Goal: Transaction & Acquisition: Book appointment/travel/reservation

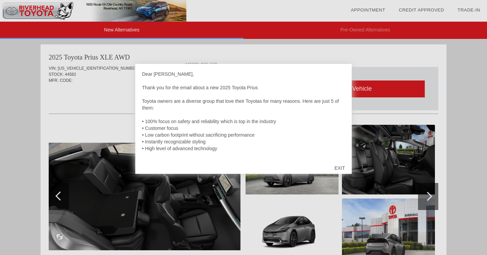
click at [341, 168] on div "EXIT" at bounding box center [340, 168] width 24 height 20
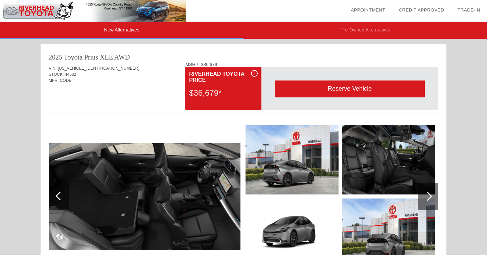
click at [427, 194] on div at bounding box center [427, 196] width 9 height 9
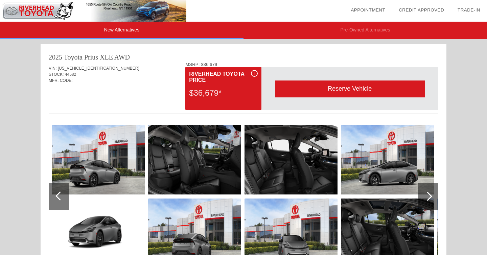
click at [427, 194] on div at bounding box center [427, 196] width 9 height 9
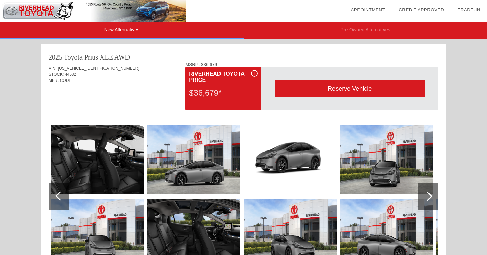
click at [427, 194] on div at bounding box center [427, 196] width 9 height 9
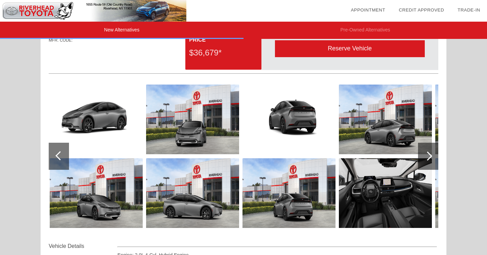
scroll to position [42, 0]
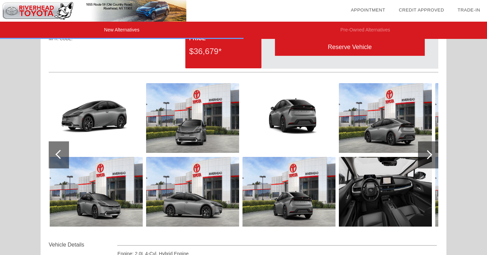
click at [374, 194] on img at bounding box center [385, 192] width 93 height 70
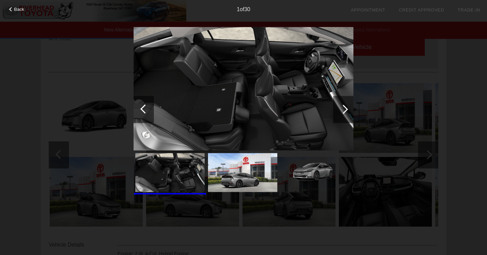
click at [356, 224] on div "Back 1 of 30" at bounding box center [243, 127] width 487 height 255
click at [338, 107] on div at bounding box center [343, 109] width 20 height 27
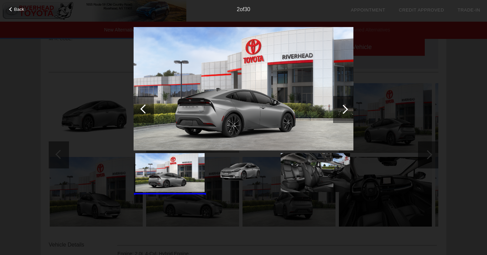
click at [338, 107] on div at bounding box center [343, 109] width 20 height 27
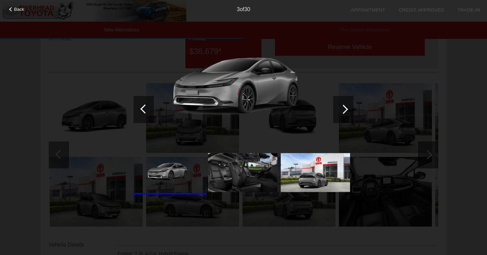
click at [338, 107] on div at bounding box center [343, 109] width 20 height 27
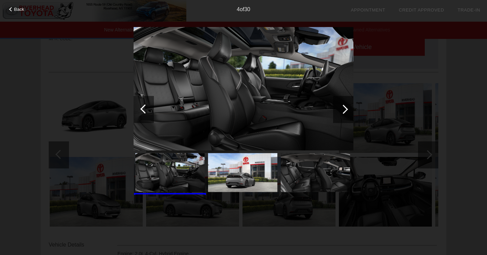
click at [338, 107] on div at bounding box center [343, 109] width 20 height 27
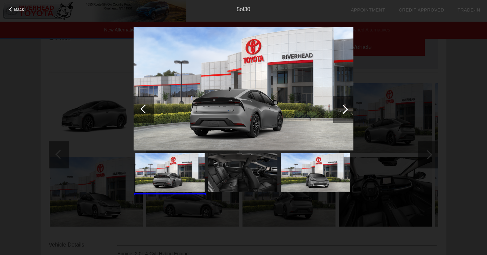
click at [338, 107] on div at bounding box center [343, 109] width 20 height 27
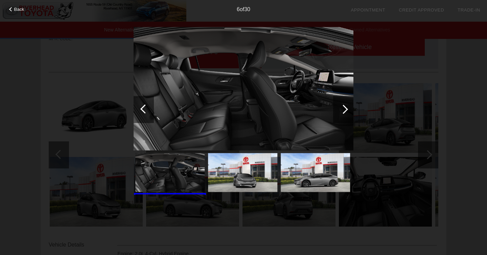
click at [338, 107] on div at bounding box center [343, 109] width 20 height 27
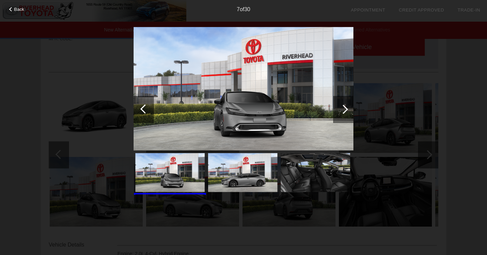
click at [338, 107] on div at bounding box center [343, 109] width 20 height 27
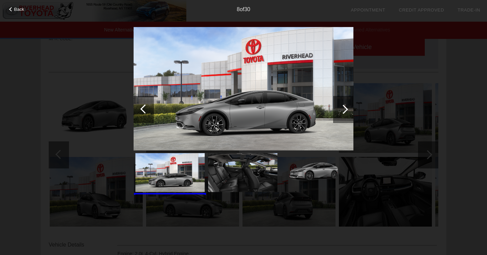
click at [417, 105] on div "Back 8 of 30" at bounding box center [243, 127] width 487 height 255
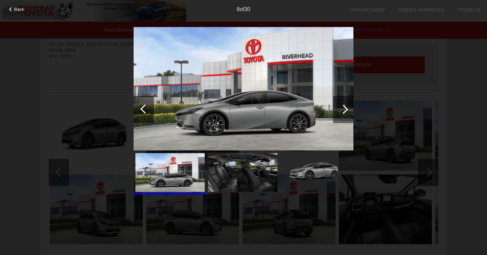
scroll to position [0, 0]
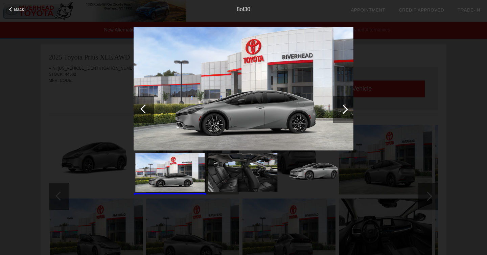
click at [338, 100] on div at bounding box center [343, 109] width 20 height 27
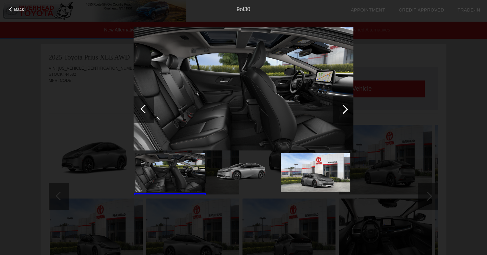
click at [357, 122] on div "Back 9 of 30" at bounding box center [243, 127] width 487 height 255
click at [353, 115] on div at bounding box center [343, 109] width 20 height 27
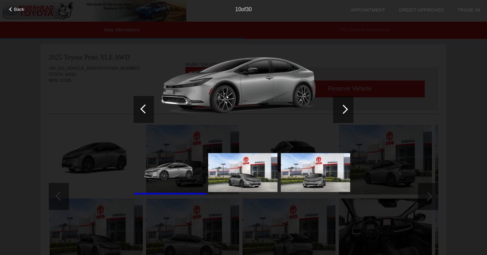
click at [339, 106] on div at bounding box center [343, 109] width 20 height 27
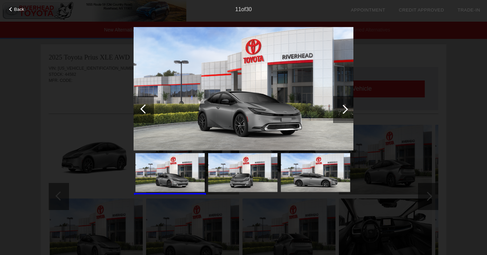
click at [342, 108] on div at bounding box center [343, 108] width 9 height 9
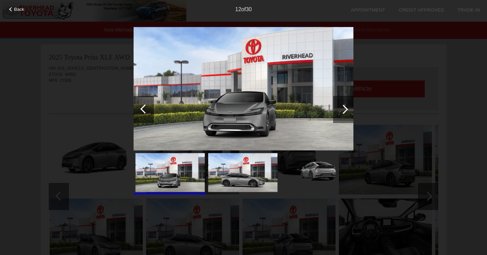
click at [342, 108] on div at bounding box center [343, 108] width 9 height 9
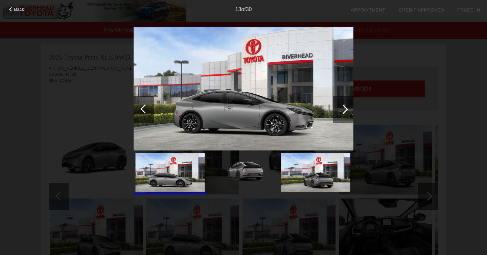
click at [342, 108] on div at bounding box center [343, 108] width 9 height 9
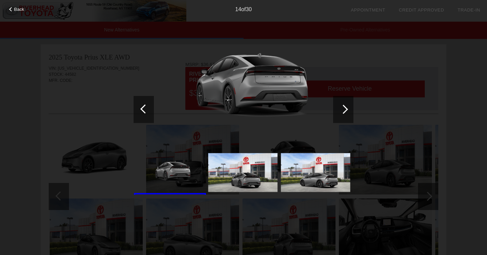
click at [342, 108] on div at bounding box center [343, 108] width 9 height 9
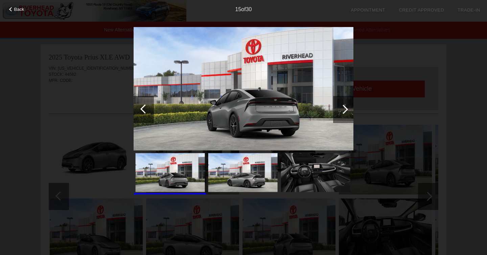
click at [342, 108] on div at bounding box center [343, 108] width 9 height 9
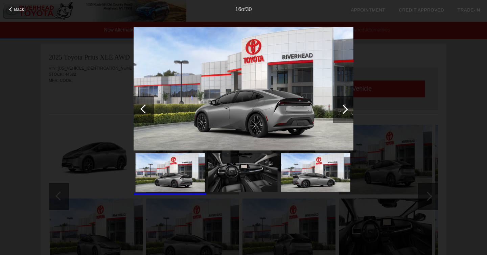
click at [18, 14] on div "Back 16 of 30" at bounding box center [243, 127] width 487 height 255
click at [18, 7] on span "Back" at bounding box center [19, 9] width 10 height 5
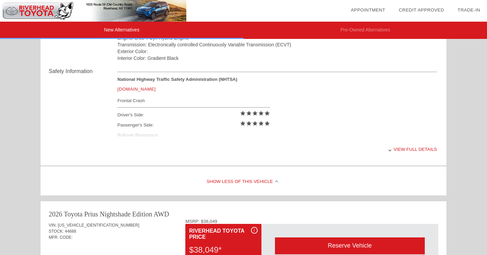
scroll to position [259, 0]
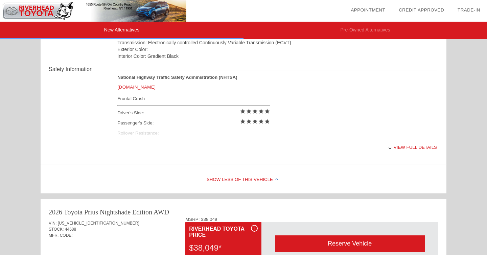
click at [414, 147] on div "View full details" at bounding box center [276, 147] width 319 height 17
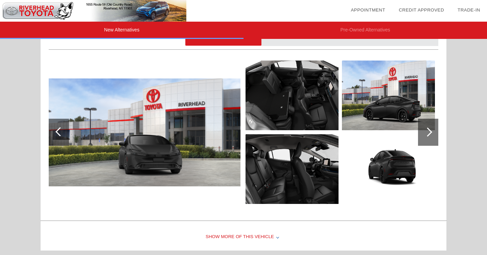
scroll to position [584, 0]
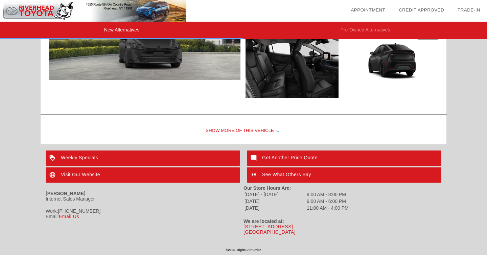
click at [235, 204] on div "[PERSON_NAME] Internet Sales Manager" at bounding box center [145, 196] width 198 height 23
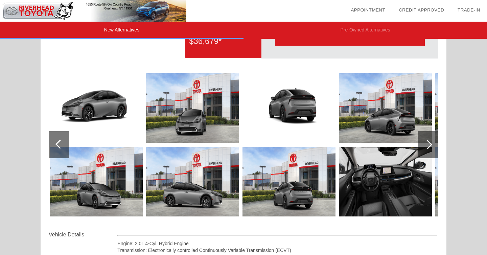
scroll to position [54, 0]
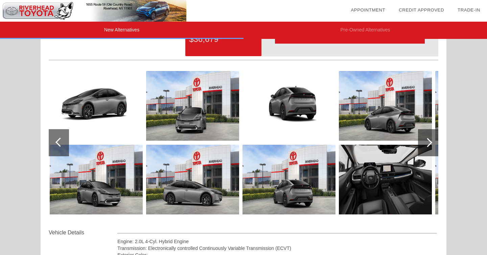
click at [364, 188] on img at bounding box center [385, 180] width 93 height 70
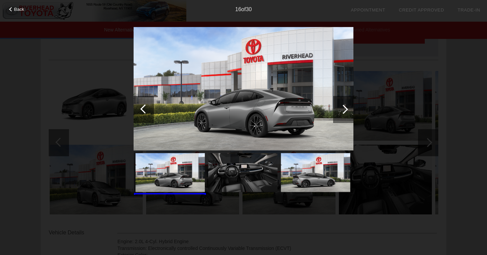
click at [364, 188] on div "Back 16 of 30" at bounding box center [243, 127] width 487 height 255
click at [345, 108] on div at bounding box center [343, 108] width 9 height 9
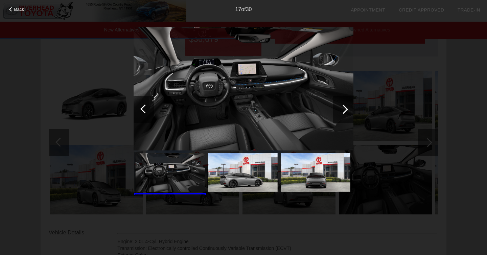
click at [345, 108] on div at bounding box center [343, 108] width 9 height 9
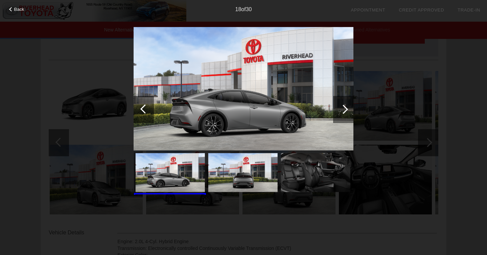
click at [345, 108] on div at bounding box center [343, 108] width 9 height 9
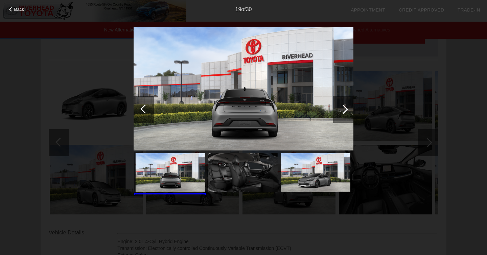
click at [345, 108] on div at bounding box center [343, 108] width 9 height 9
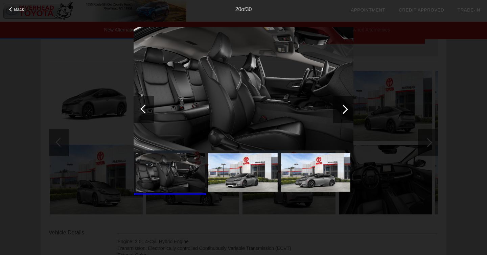
click at [341, 109] on div at bounding box center [343, 108] width 9 height 9
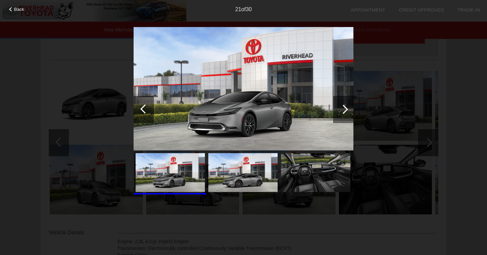
click at [341, 109] on div at bounding box center [343, 108] width 9 height 9
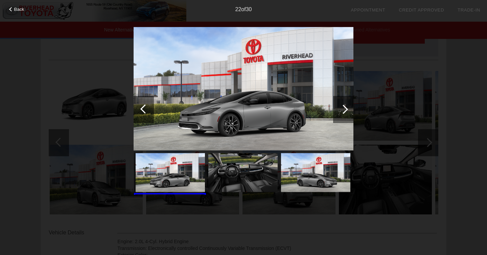
click at [341, 109] on div at bounding box center [343, 108] width 9 height 9
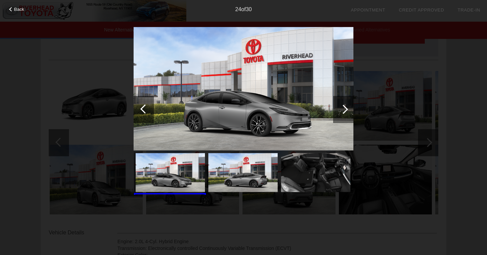
click at [16, 5] on div "24 of 30" at bounding box center [243, 7] width 487 height 14
click at [16, 9] on span "Back" at bounding box center [19, 9] width 10 height 5
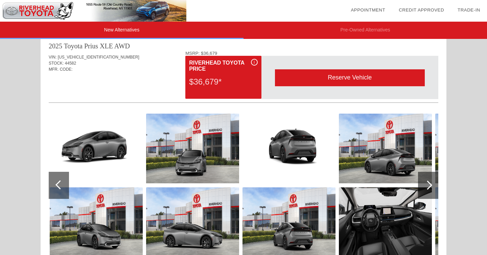
scroll to position [0, 0]
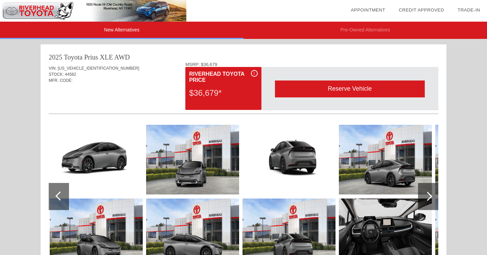
click at [337, 91] on div "Reserve Vehicle" at bounding box center [350, 88] width 150 height 17
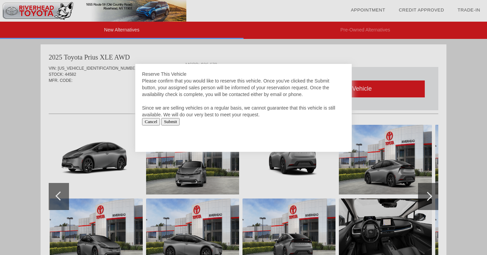
click at [63, 127] on div at bounding box center [243, 127] width 487 height 255
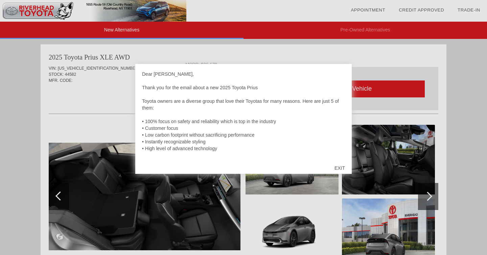
click at [341, 168] on div "EXIT" at bounding box center [340, 168] width 24 height 20
